Goal: Information Seeking & Learning: Check status

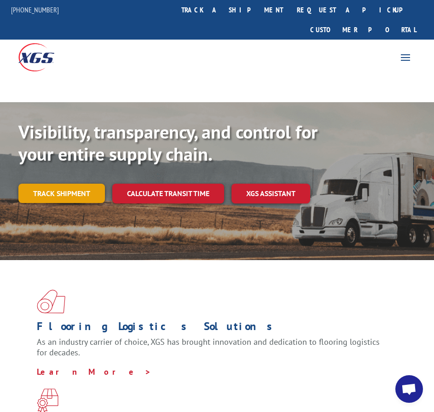
click at [62, 184] on link "Track shipment" at bounding box center [61, 193] width 87 height 19
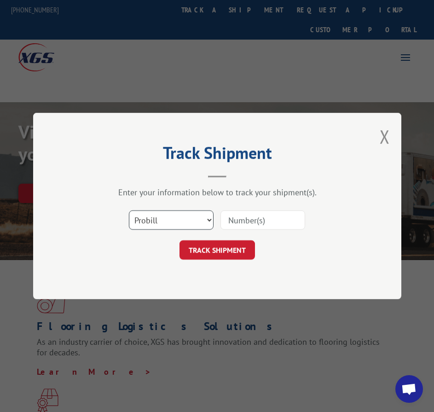
click at [174, 215] on select "Select category... Probill BOL PO" at bounding box center [171, 219] width 85 height 19
select select "bol"
click at [129, 210] on select "Select category... Probill BOL PO" at bounding box center [171, 219] width 85 height 19
click at [231, 215] on input at bounding box center [262, 219] width 85 height 19
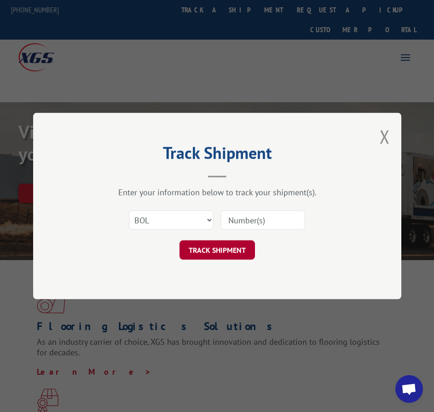
paste input "5161588"
type input "5161588"
click at [231, 240] on form "Select category... Probill BOL PO 5161588 TRACK SHIPMENT" at bounding box center [217, 232] width 276 height 55
click at [230, 245] on button "TRACK SHIPMENT" at bounding box center [217, 249] width 75 height 19
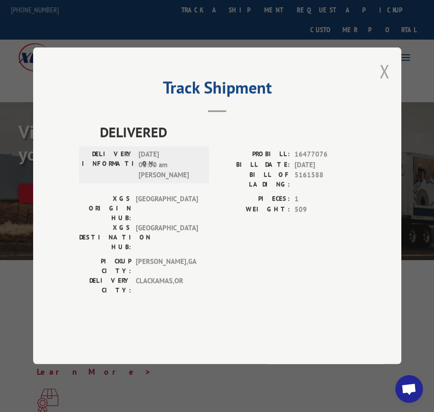
click at [382, 83] on button "Close modal" at bounding box center [385, 71] width 10 height 24
